Goal: Transaction & Acquisition: Purchase product/service

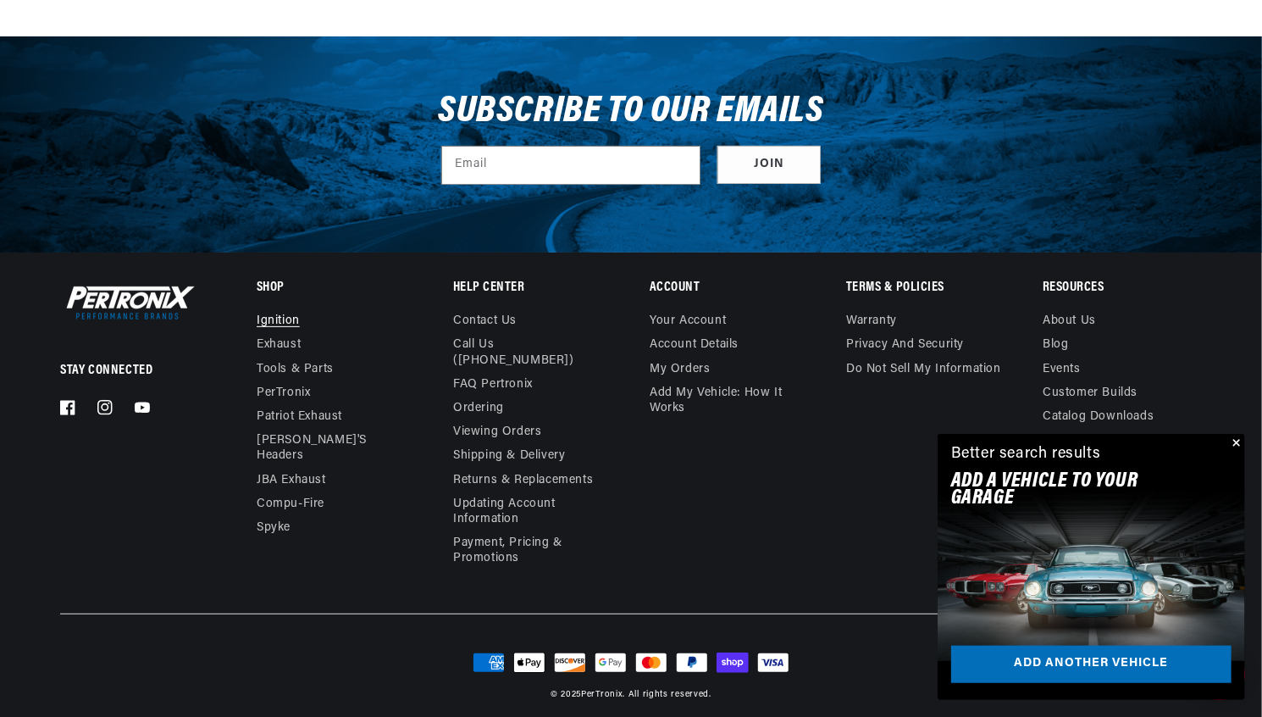
scroll to position [0, 513]
click at [274, 321] on link "Ignition" at bounding box center [278, 323] width 43 height 19
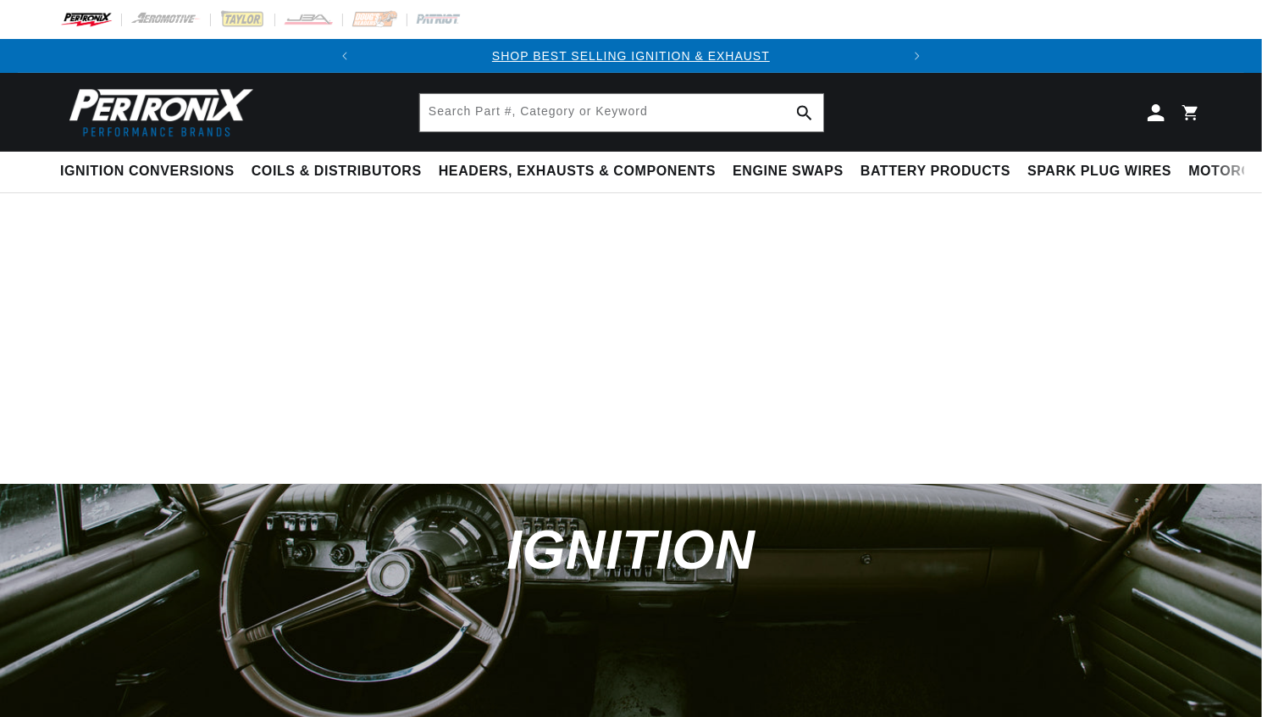
select select "1971"
select select "Volkswagen"
select select "Beetle"
select select "1.6L"
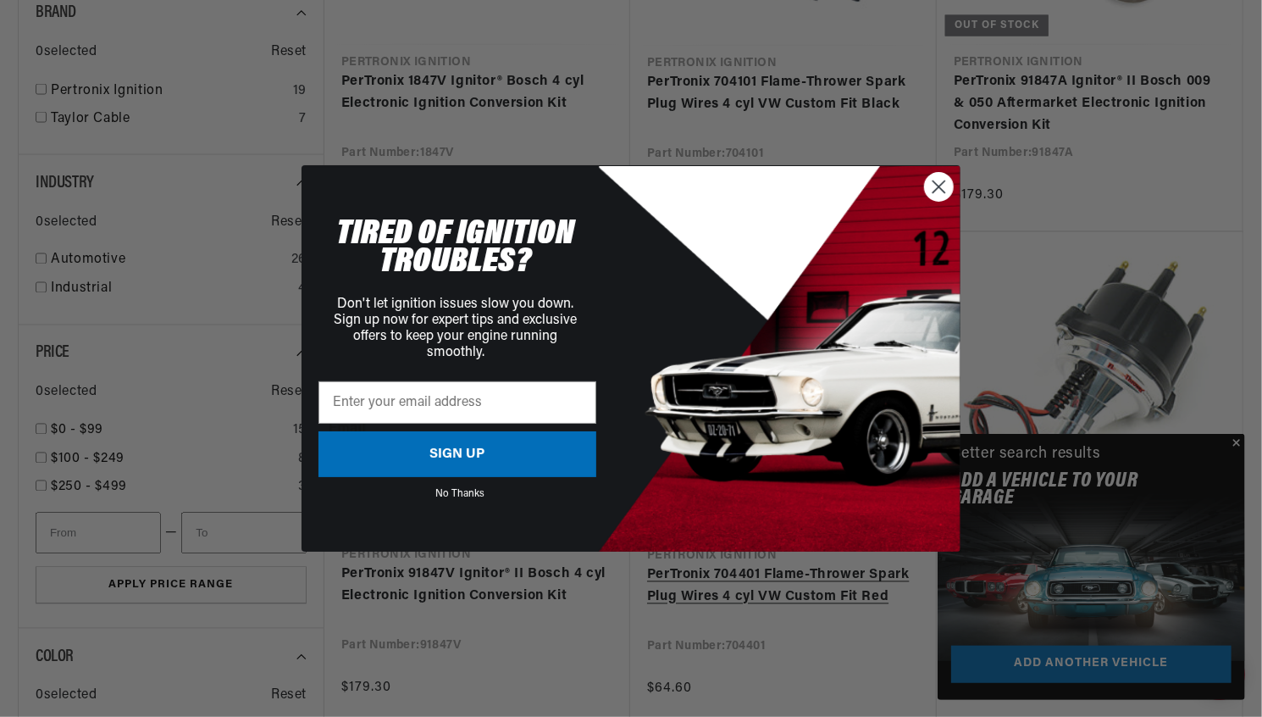
scroll to position [1356, 0]
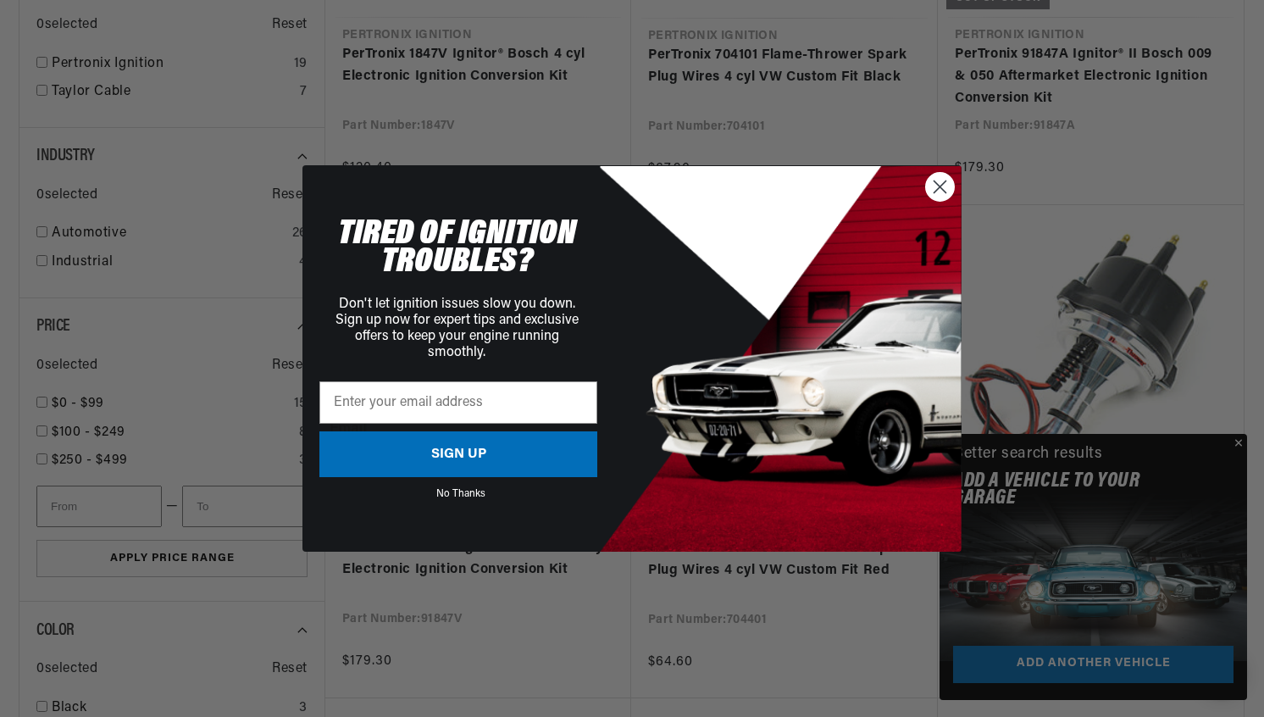
click at [945, 190] on circle "Close dialog" at bounding box center [940, 187] width 28 height 28
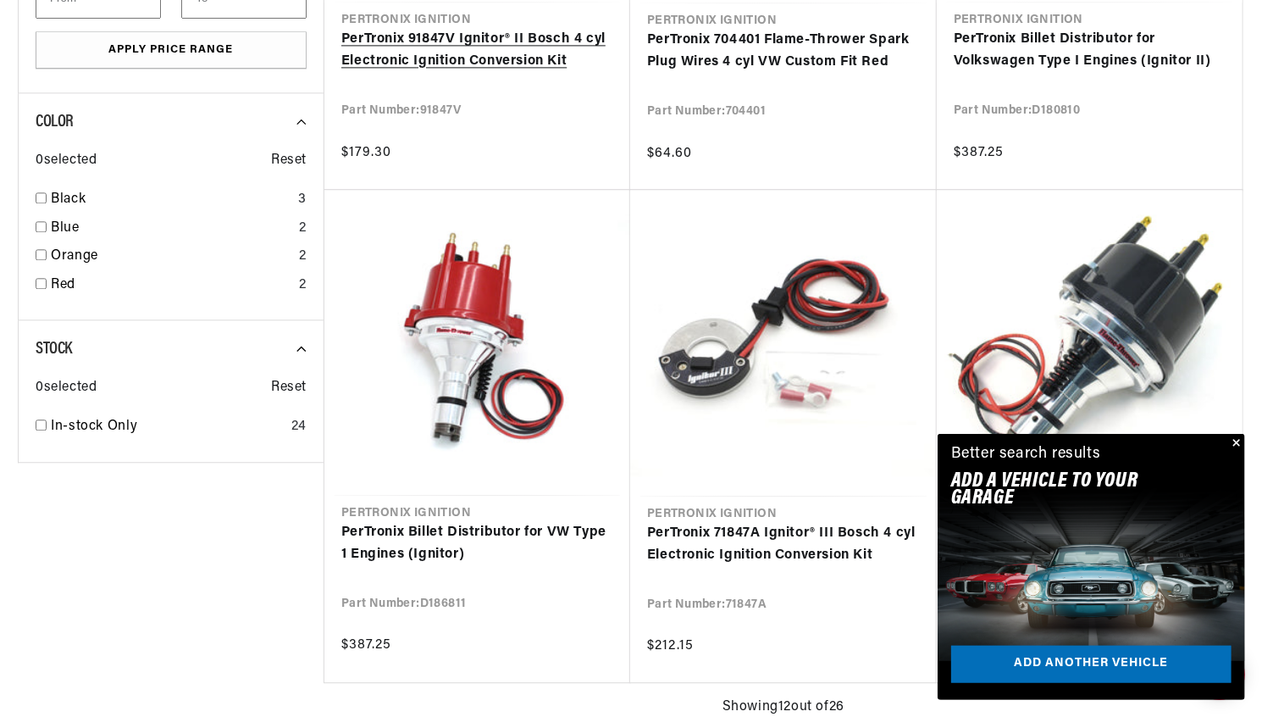
scroll to position [0, 0]
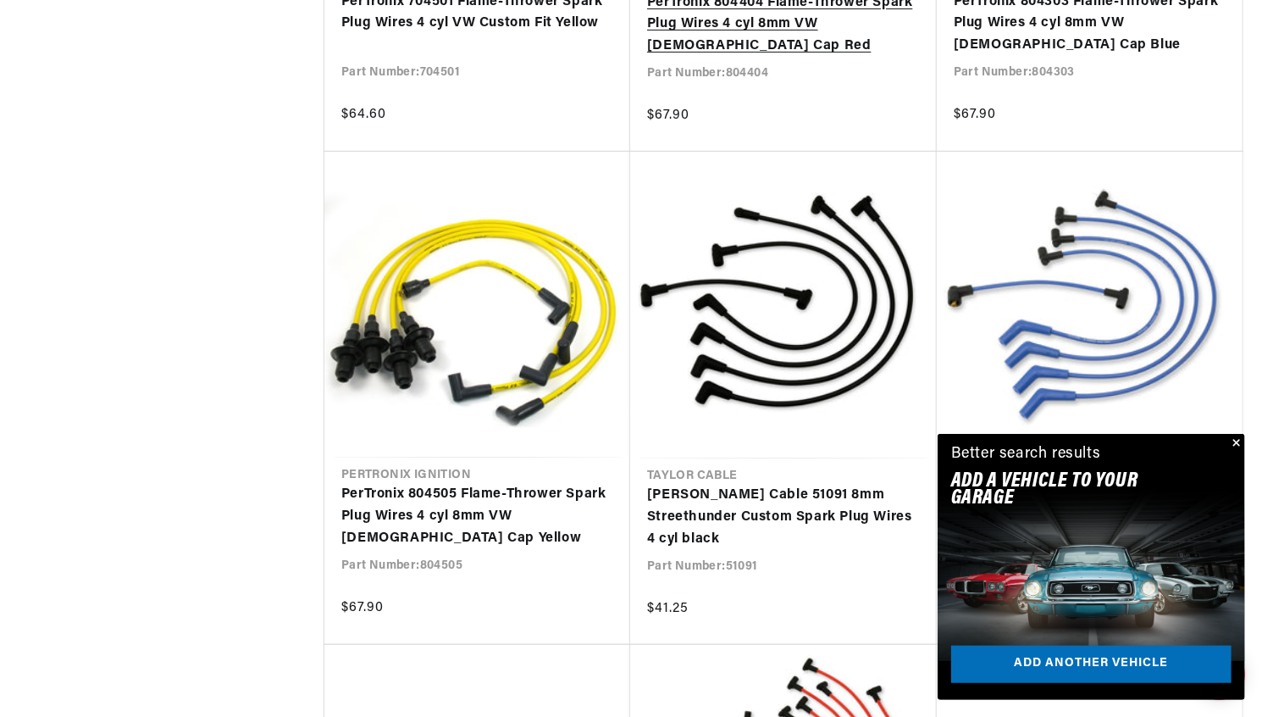
scroll to position [3474, 0]
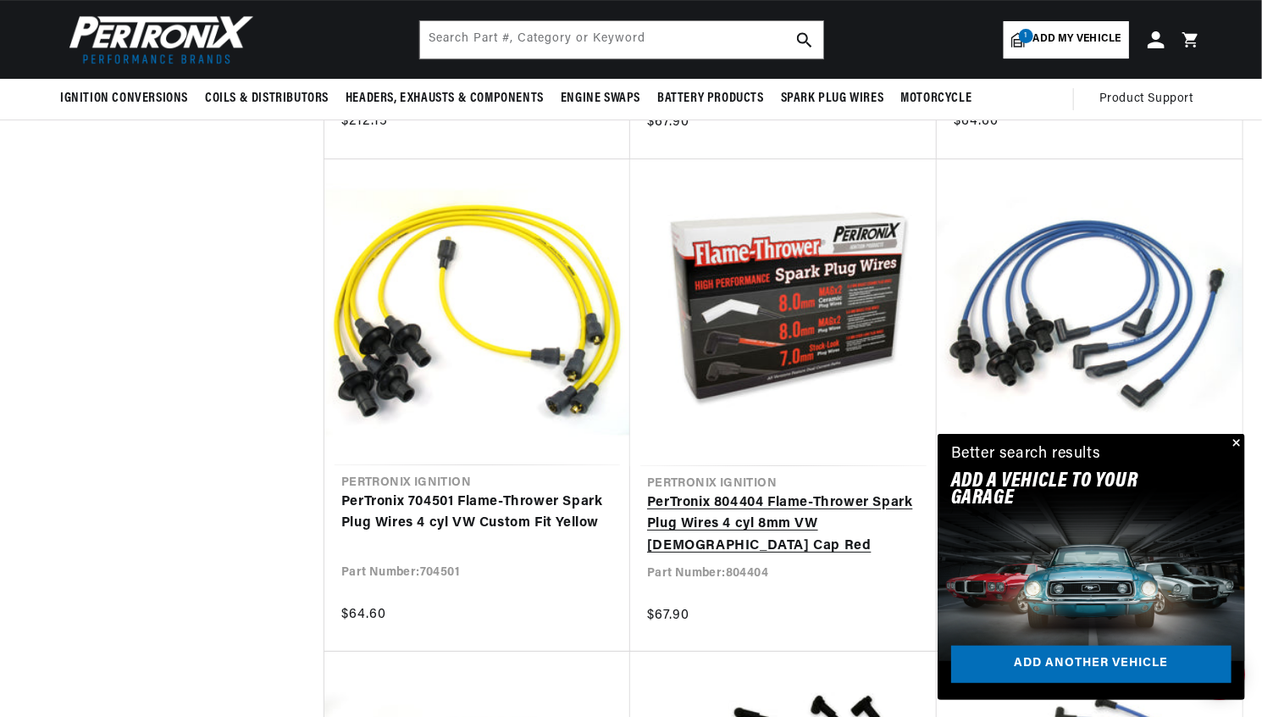
click at [746, 506] on link "PerTronix 804404 Flame-Thrower Spark Plug Wires 4 cyl 8mm VW Male Cap Red" at bounding box center [783, 524] width 273 height 65
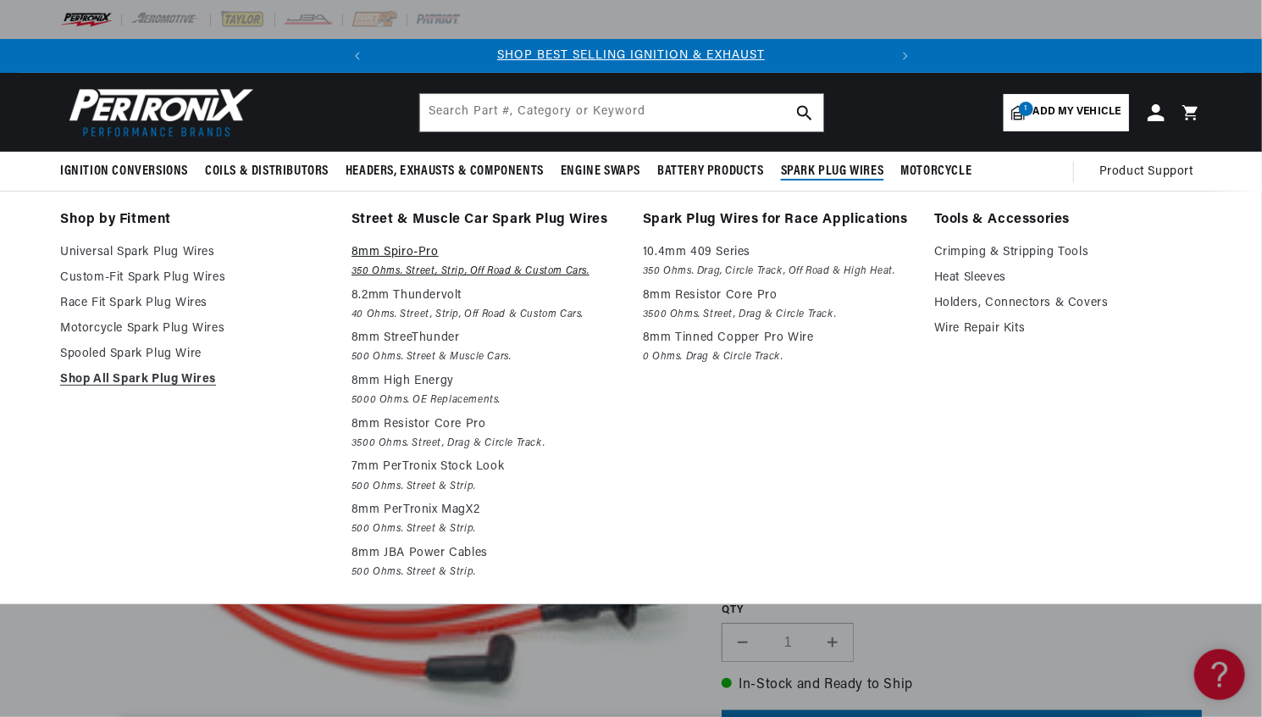
click at [383, 271] on em "350 Ohms. Street, Strip, Off Road & Custom Cars." at bounding box center [486, 272] width 268 height 18
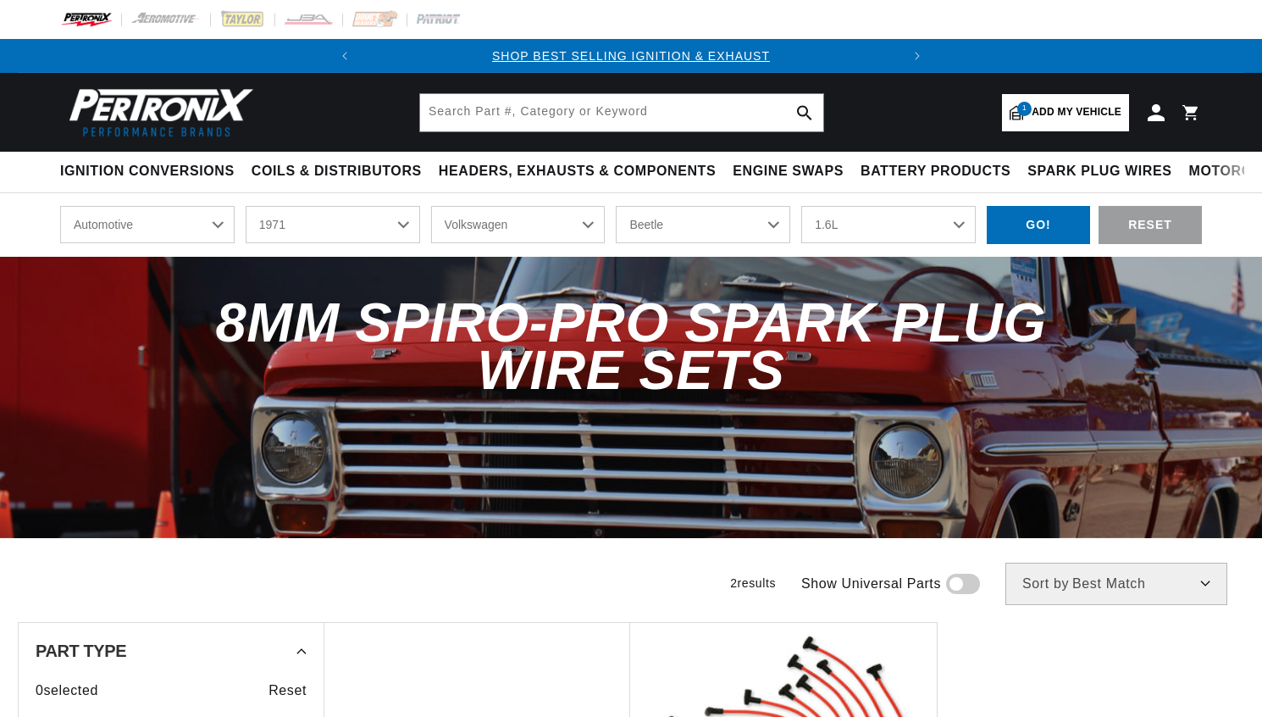
select select "1971"
select select "Volkswagen"
select select "Beetle"
select select "1.6L"
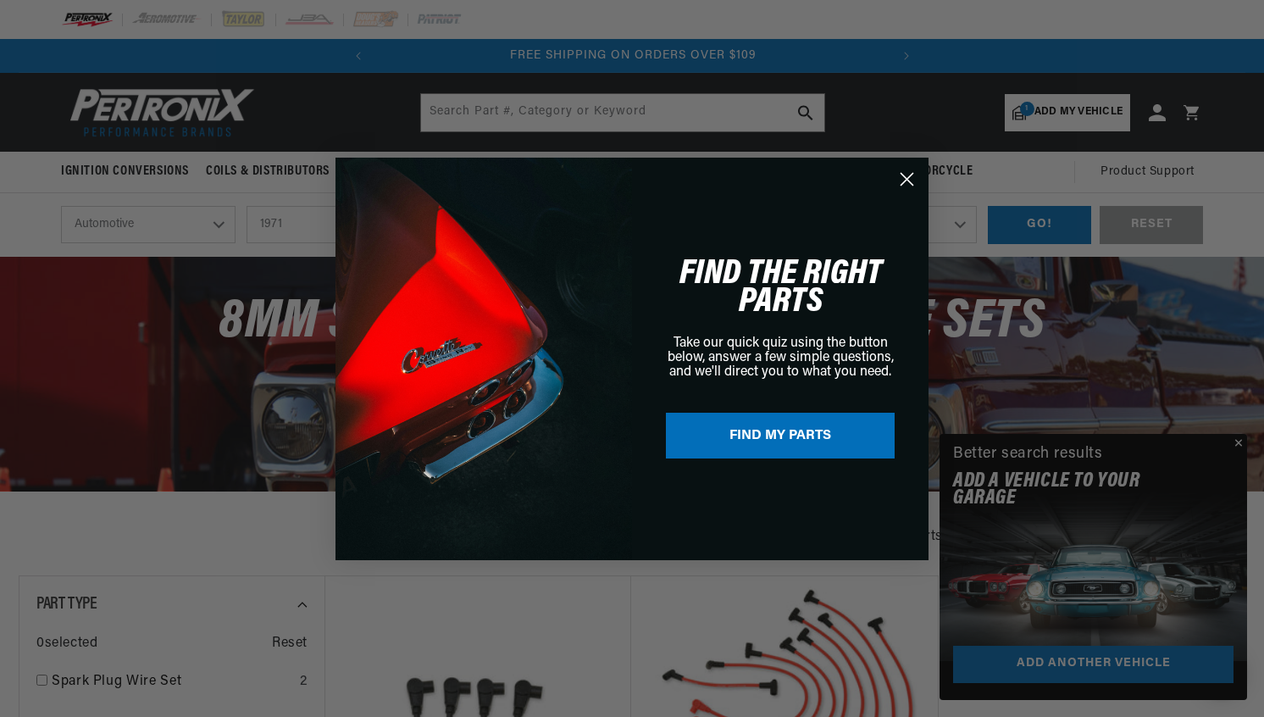
click at [905, 178] on circle "Close dialog" at bounding box center [907, 178] width 28 height 28
